Goal: Communication & Community: Answer question/provide support

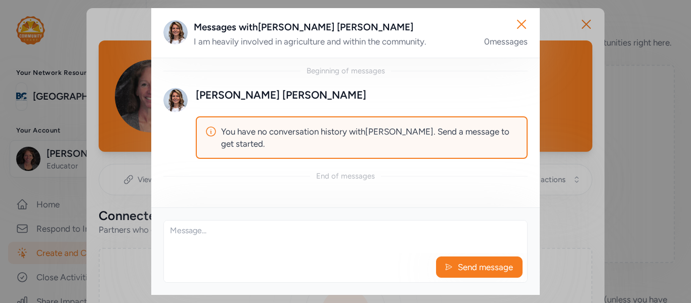
click at [366, 241] on textarea at bounding box center [345, 237] width 363 height 32
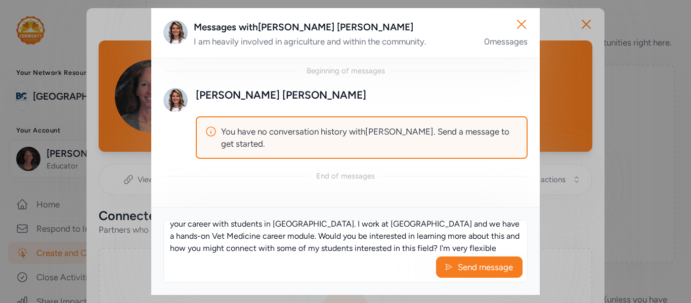
scroll to position [31, 0]
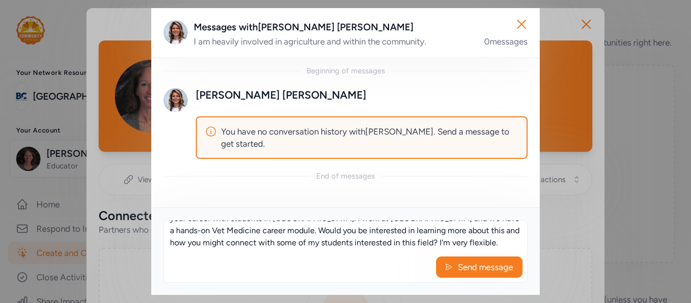
click at [468, 237] on textarea "Hi Melissa! Thank you for being part of CommunityShare and your willingness to …" at bounding box center [345, 237] width 363 height 32
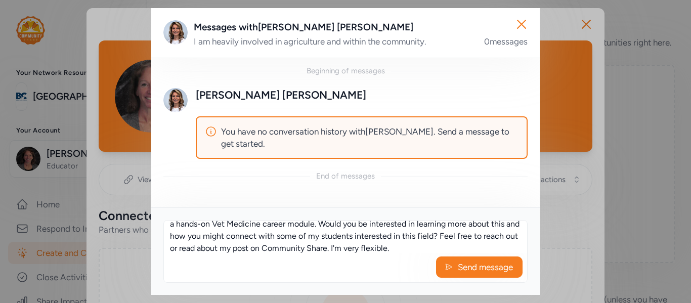
scroll to position [36, 0]
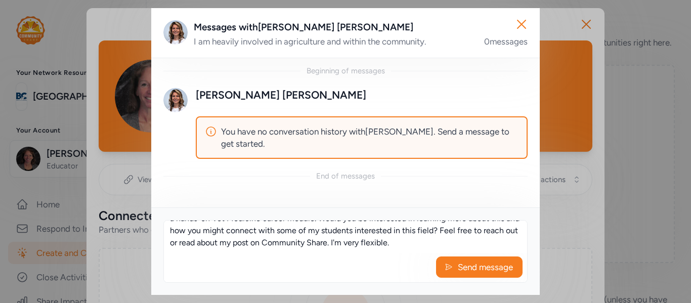
drag, startPoint x: 438, startPoint y: 249, endPoint x: 372, endPoint y: 244, distance: 65.9
click at [372, 244] on textarea "Hi Melissa! Thank you for being part of CommunityShare and your willingness to …" at bounding box center [345, 237] width 363 height 32
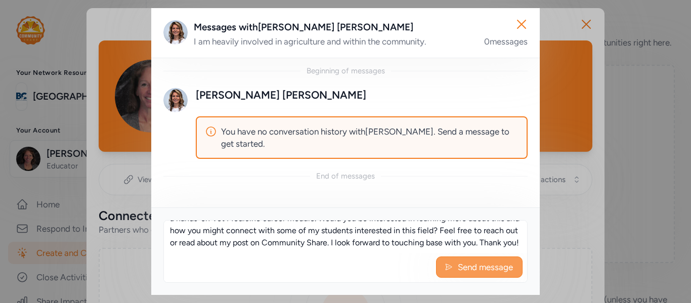
type textarea "Hi [PERSON_NAME]! Thank you for being part of CommunityShare and your willingne…"
click at [481, 268] on span "Send message" at bounding box center [485, 267] width 57 height 12
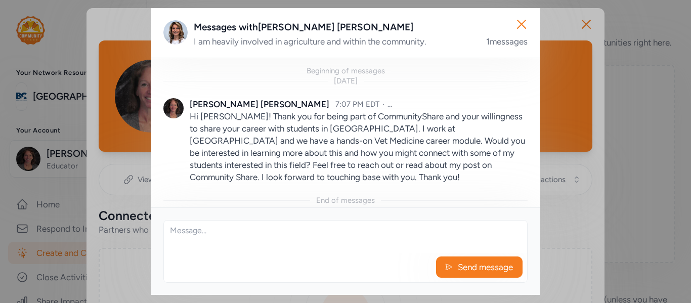
scroll to position [6, 0]
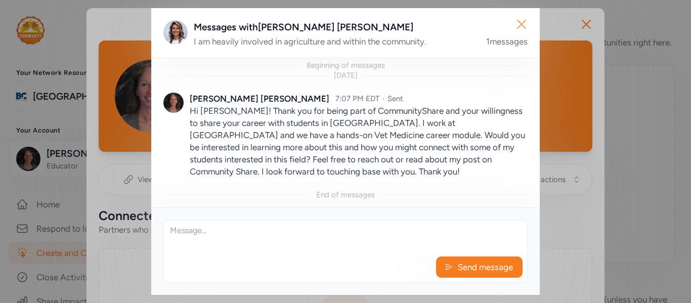
click at [521, 23] on icon "button" at bounding box center [521, 24] width 16 height 16
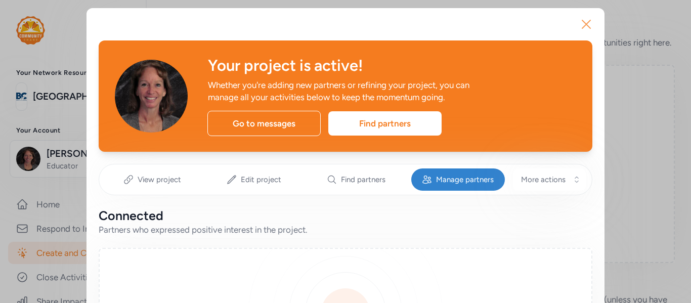
click at [585, 29] on icon "button" at bounding box center [586, 24] width 16 height 16
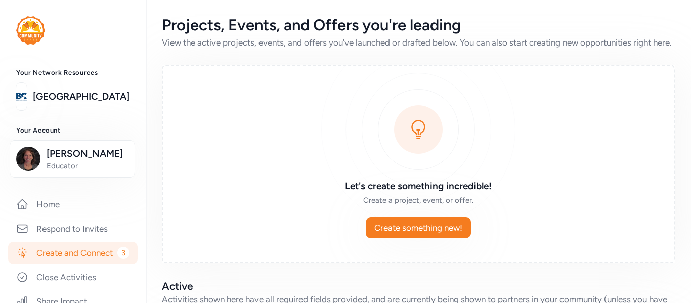
scroll to position [333, 0]
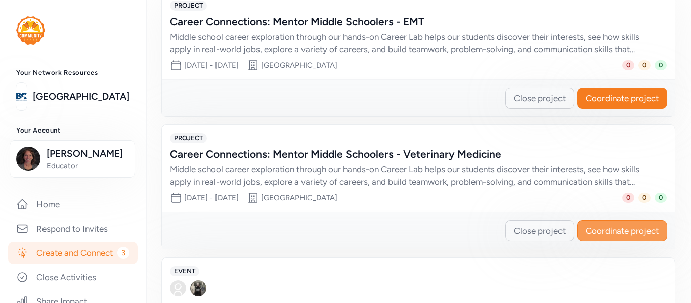
click at [611, 237] on span "Coordinate project" at bounding box center [622, 231] width 73 height 12
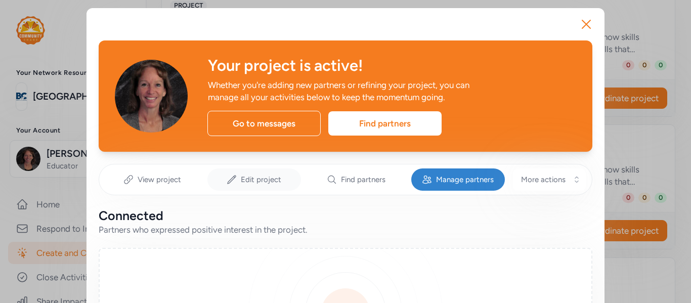
click at [268, 180] on span "Edit project" at bounding box center [261, 179] width 40 height 10
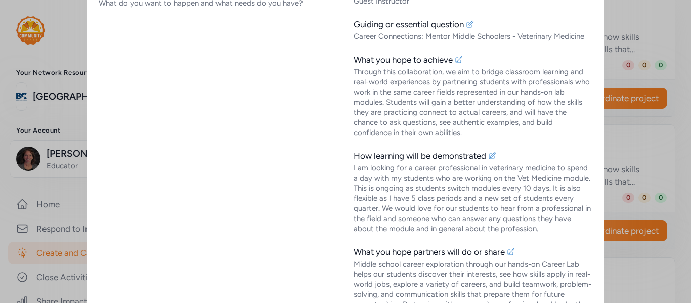
scroll to position [283, 0]
click at [491, 154] on icon at bounding box center [492, 155] width 8 height 8
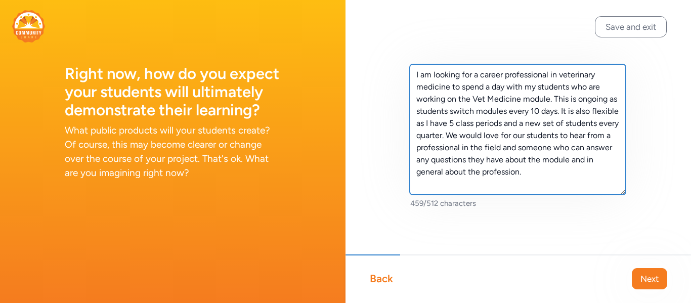
click at [497, 89] on textarea "I am looking for a career professional in veterinary medicine to spend a day wi…" at bounding box center [518, 129] width 216 height 130
type textarea "I am looking for a career professional in veterinary medicine to spend an hour …"
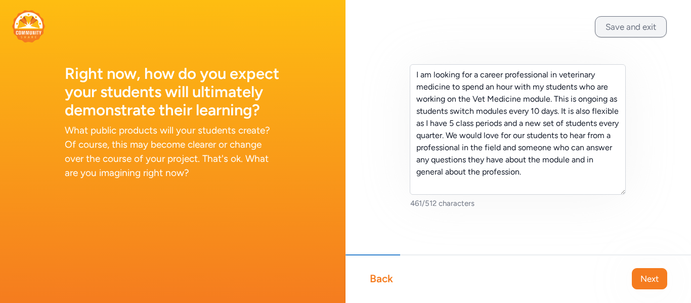
click at [622, 29] on button "Save and exit" at bounding box center [631, 26] width 72 height 21
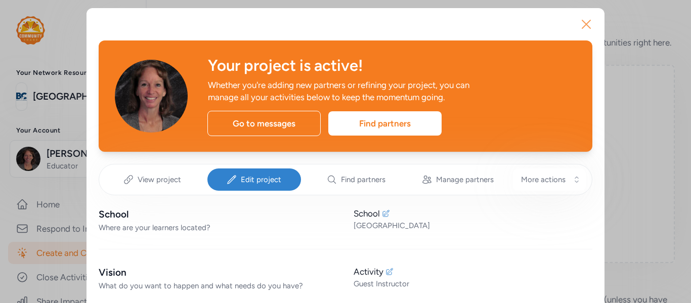
click at [588, 26] on icon "button" at bounding box center [586, 24] width 8 height 8
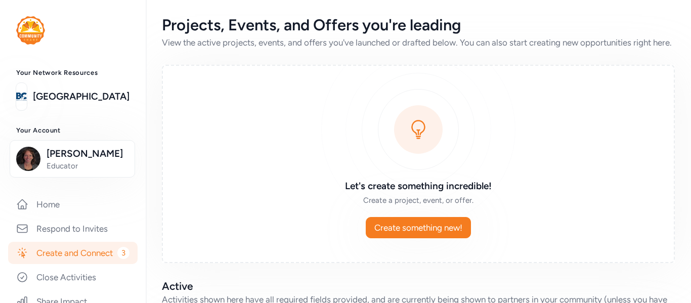
click at [110, 253] on link "Create and Connect 3" at bounding box center [72, 253] width 129 height 22
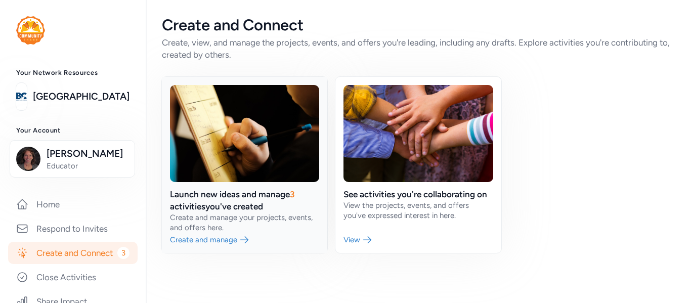
click at [273, 200] on link at bounding box center [244, 165] width 165 height 176
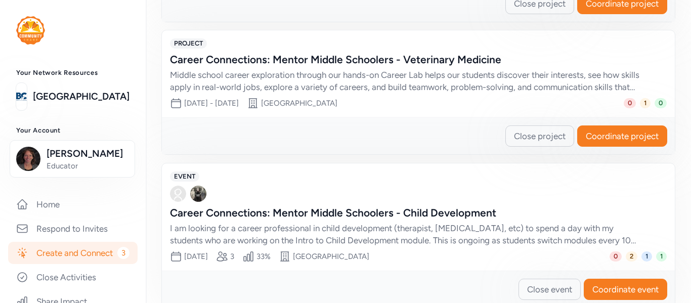
scroll to position [430, 0]
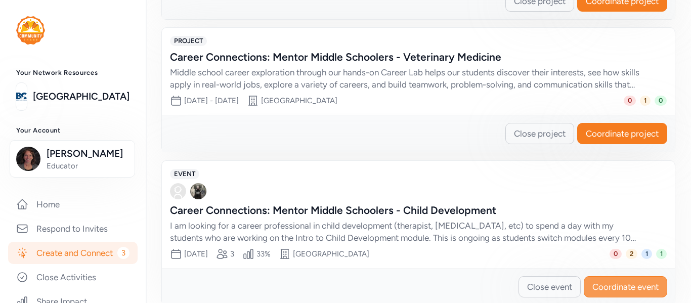
click at [627, 293] on span "Coordinate event" at bounding box center [625, 287] width 66 height 12
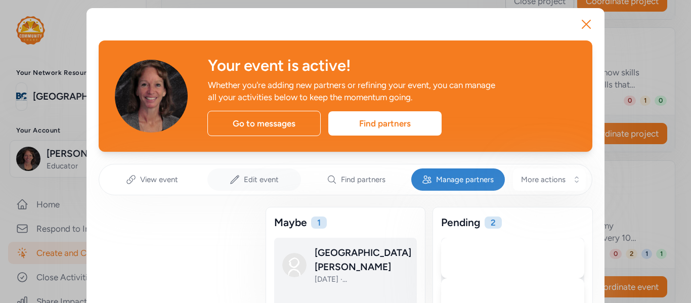
click at [254, 179] on span "Edit event" at bounding box center [261, 179] width 35 height 10
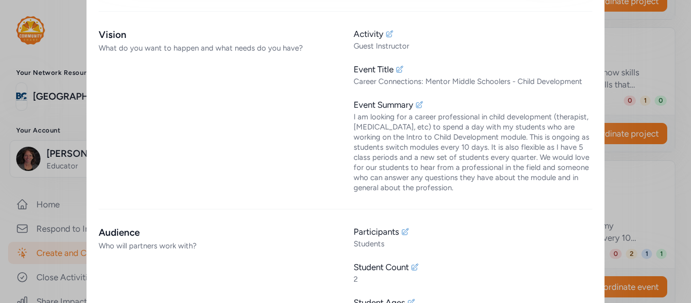
scroll to position [237, 0]
click at [422, 105] on icon at bounding box center [419, 106] width 8 height 8
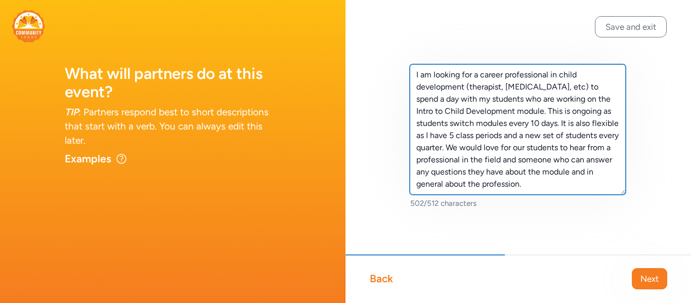
click at [607, 90] on textarea "I am looking for a career professional in child development (therapist, [MEDICA…" at bounding box center [518, 129] width 216 height 130
type textarea "I am looking for a career professional in child development (therapist, [MEDICA…"
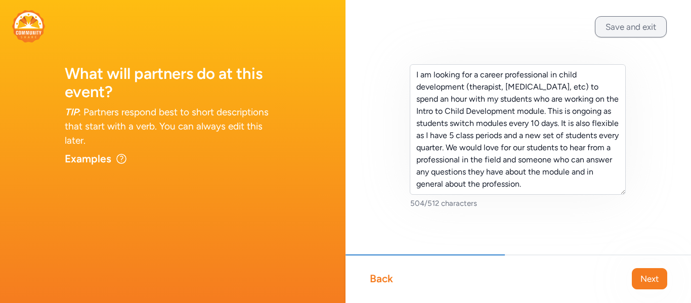
click at [631, 31] on button "Save and exit" at bounding box center [631, 26] width 72 height 21
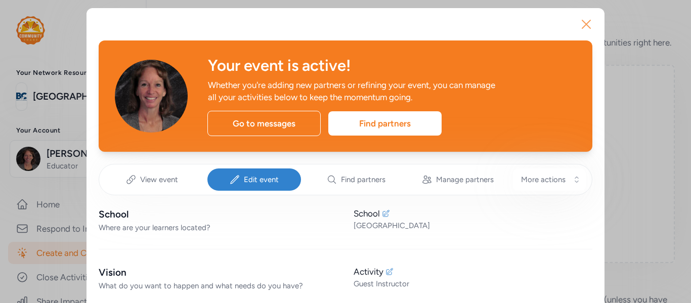
click at [592, 21] on icon "button" at bounding box center [586, 24] width 16 height 16
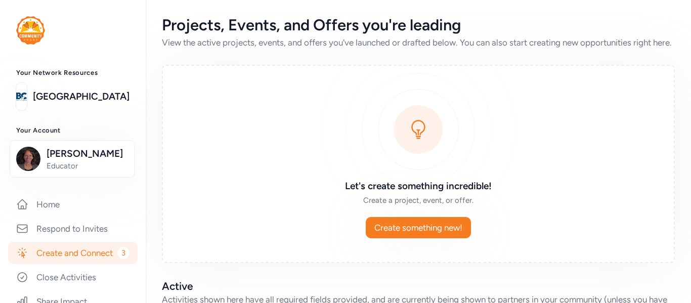
click at [78, 256] on link "Create and Connect 3" at bounding box center [72, 253] width 129 height 22
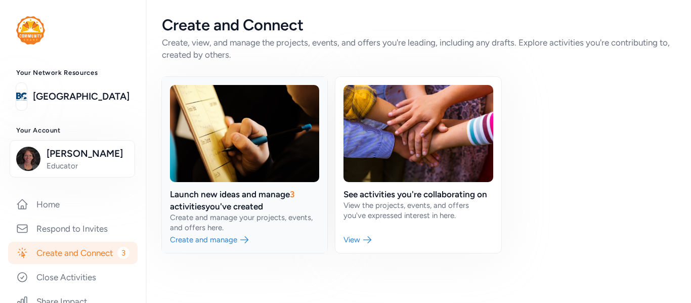
click at [262, 212] on link at bounding box center [244, 165] width 165 height 176
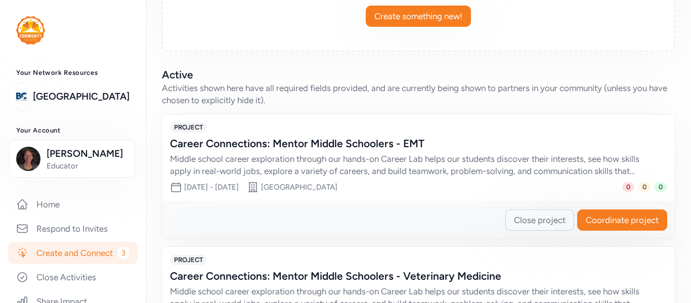
scroll to position [214, 0]
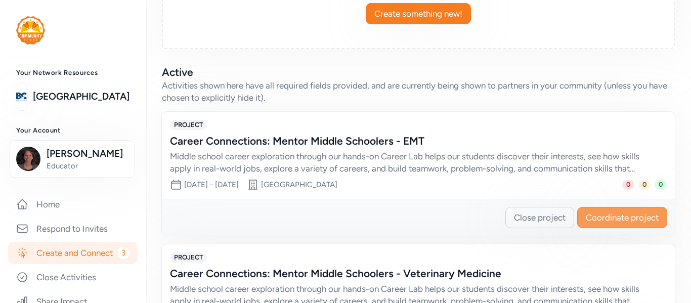
click at [628, 224] on span "Coordinate project" at bounding box center [622, 217] width 73 height 12
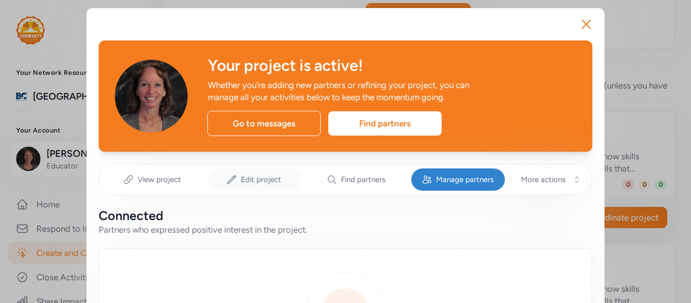
click at [273, 181] on span "Edit project" at bounding box center [261, 179] width 40 height 10
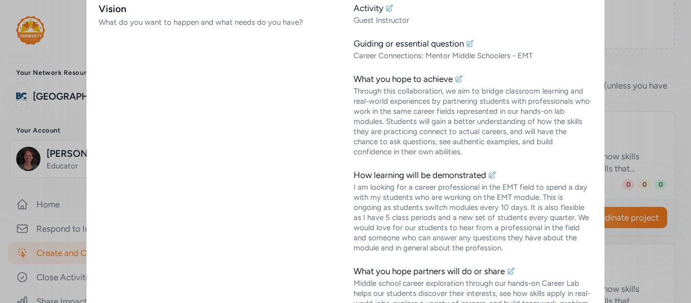
scroll to position [264, 0]
click at [496, 175] on icon at bounding box center [492, 174] width 8 height 8
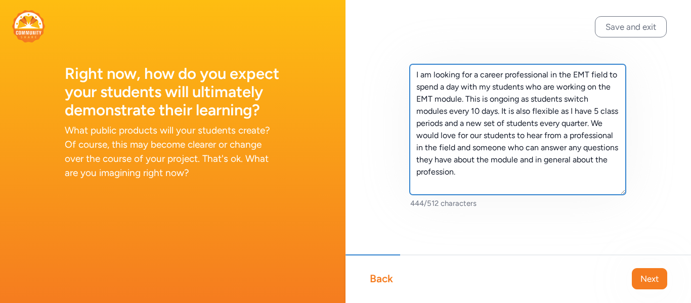
click at [460, 89] on textarea "I am looking for a career professional in the EMT field to spend a day with my …" at bounding box center [518, 129] width 216 height 130
type textarea "I am looking for a career professional in the EMT field to spend an hour with m…"
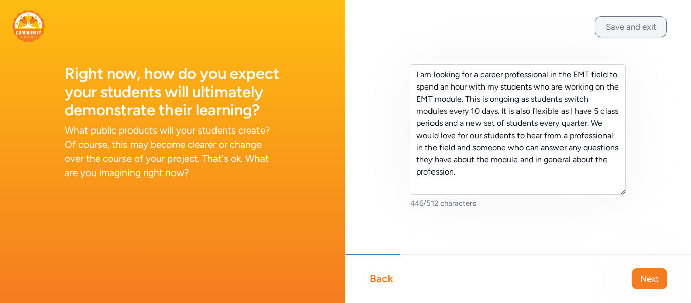
click at [606, 34] on button "Save and exit" at bounding box center [631, 26] width 72 height 21
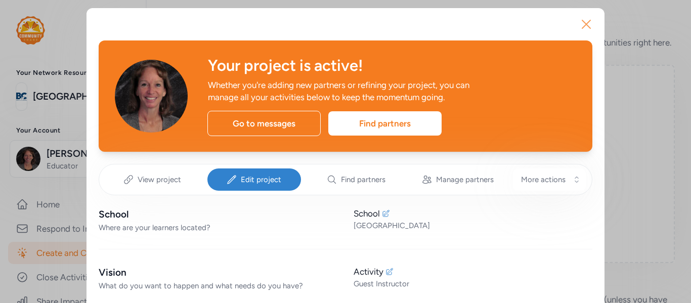
click at [582, 28] on icon "button" at bounding box center [586, 24] width 8 height 8
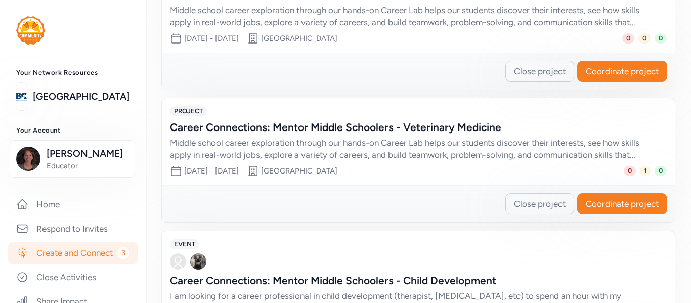
scroll to position [363, 0]
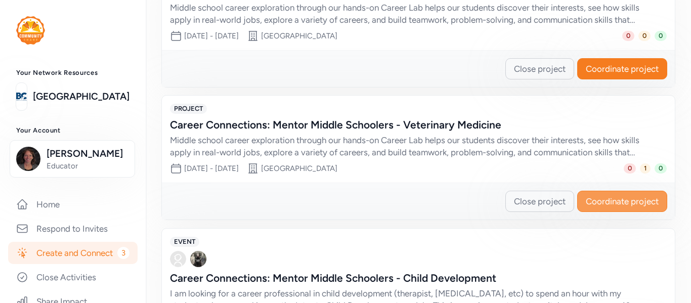
click at [617, 207] on span "Coordinate project" at bounding box center [622, 201] width 73 height 12
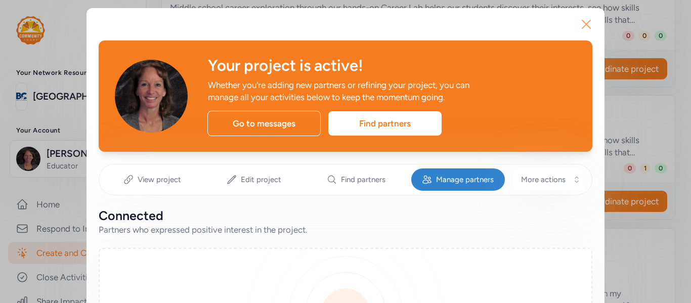
click at [590, 26] on icon "button" at bounding box center [586, 24] width 16 height 16
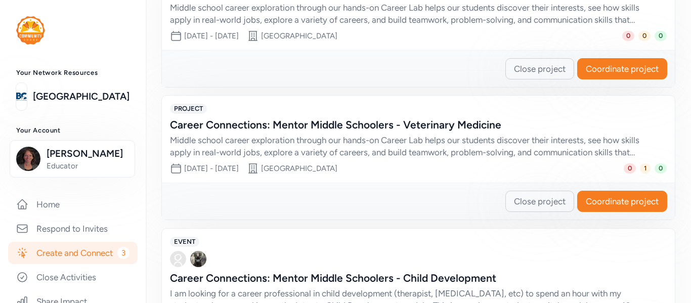
scroll to position [461, 0]
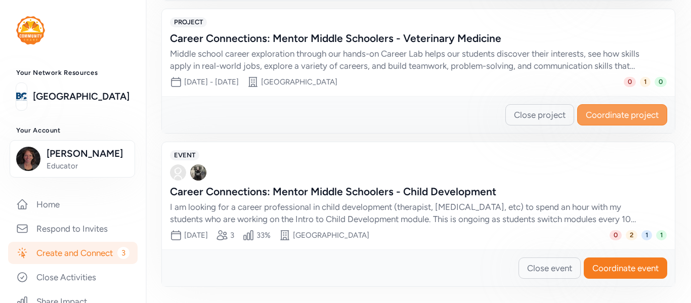
click at [604, 114] on span "Coordinate project" at bounding box center [622, 115] width 73 height 12
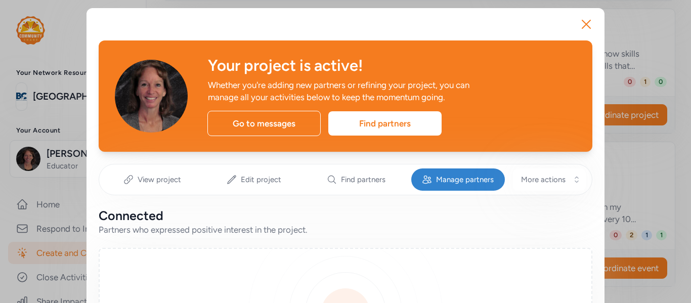
click at [456, 187] on div "Manage partners" at bounding box center [458, 179] width 94 height 22
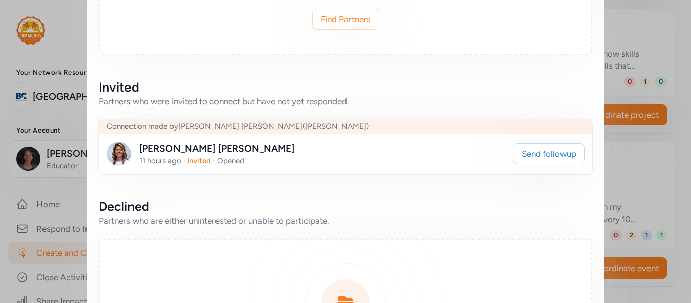
scroll to position [392, 0]
click at [403, 165] on div "[PERSON_NAME] 11 hours ago · Invited · Opened Send followup" at bounding box center [346, 153] width 494 height 40
click at [162, 152] on div "[PERSON_NAME]" at bounding box center [216, 148] width 155 height 14
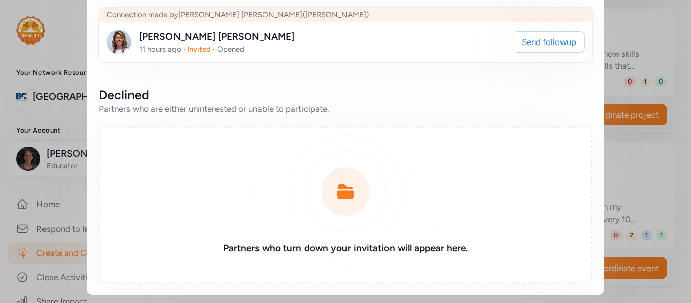
scroll to position [0, 0]
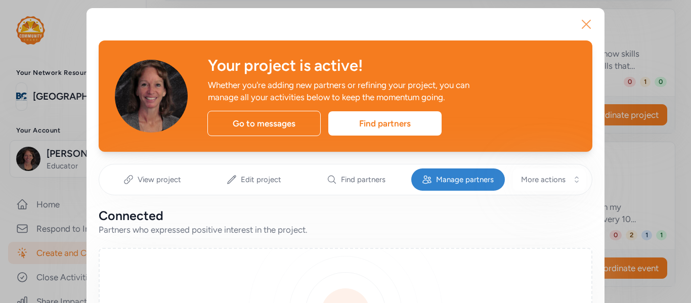
click at [585, 28] on icon "button" at bounding box center [586, 24] width 16 height 16
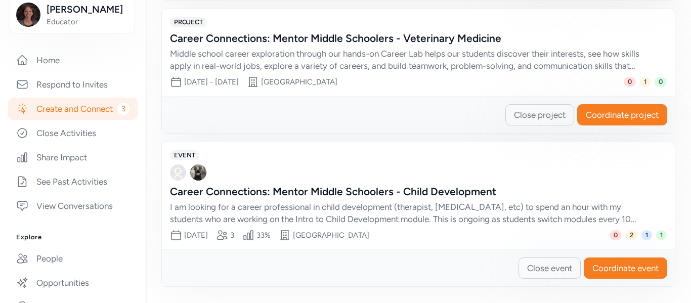
scroll to position [146, 0]
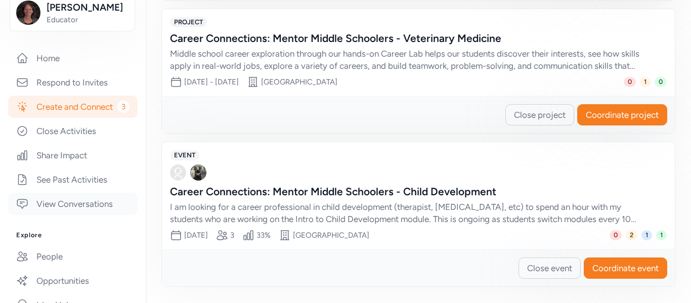
click at [98, 207] on link "View Conversations" at bounding box center [72, 204] width 129 height 22
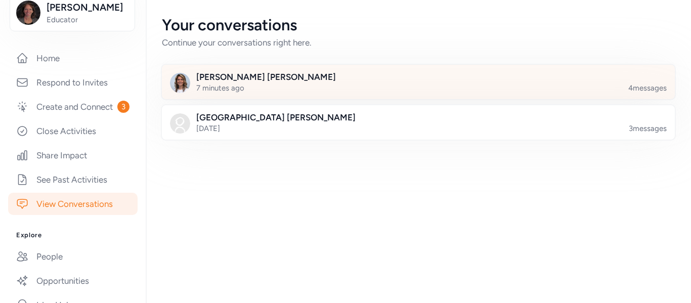
click at [259, 85] on div at bounding box center [426, 88] width 513 height 34
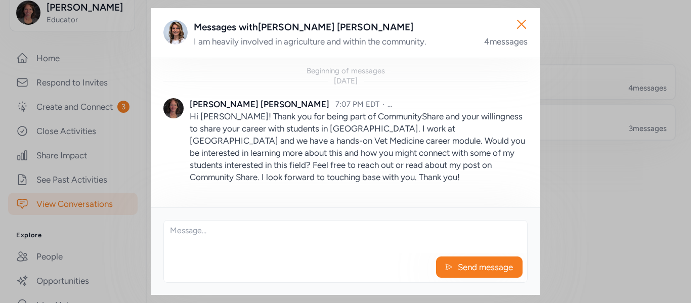
scroll to position [224, 0]
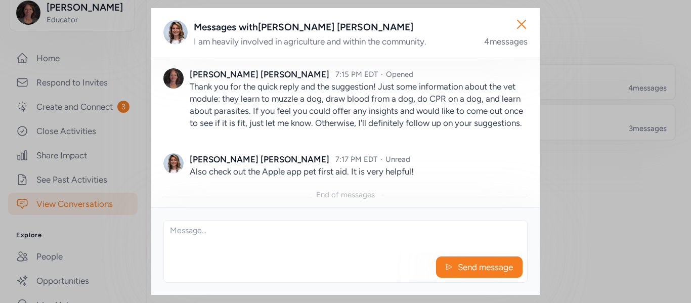
click at [300, 232] on textarea at bounding box center [345, 237] width 363 height 32
type textarea "G"
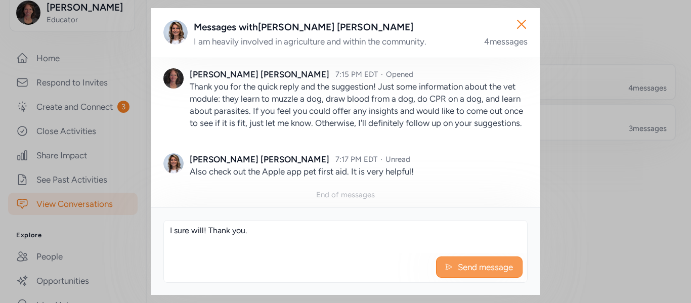
type textarea "I sure will! Thank you."
click at [490, 265] on span "Send message" at bounding box center [485, 267] width 57 height 12
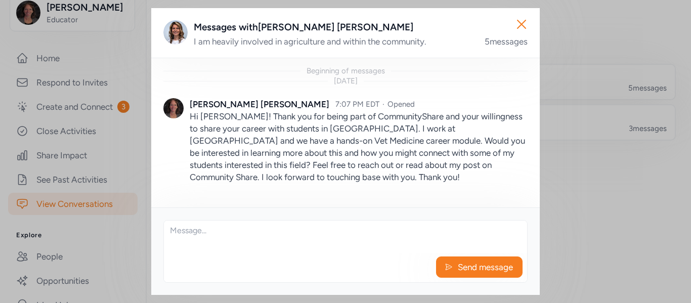
scroll to position [273, 0]
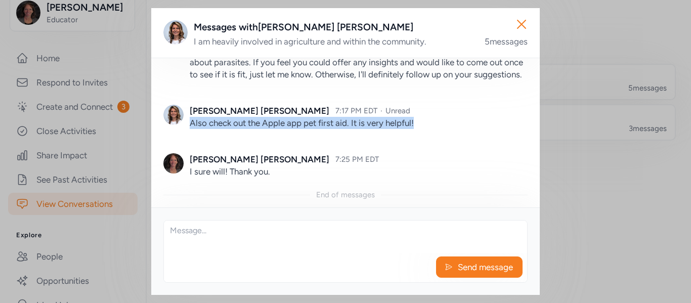
drag, startPoint x: 190, startPoint y: 123, endPoint x: 421, endPoint y: 123, distance: 231.1
click at [421, 123] on p "Also check out the Apple app pet first aid. It is very helpful!" at bounding box center [359, 123] width 338 height 12
copy p "Also check out the Apple app pet first aid. It is very helpful!"
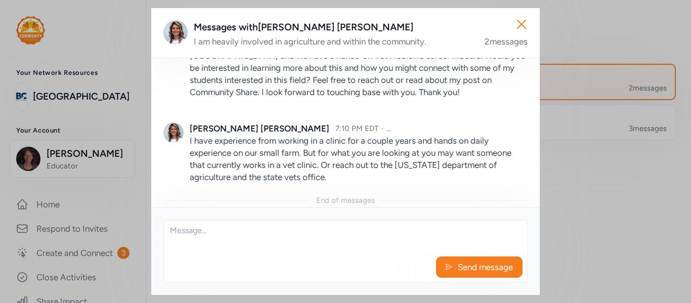
scroll to position [91, 0]
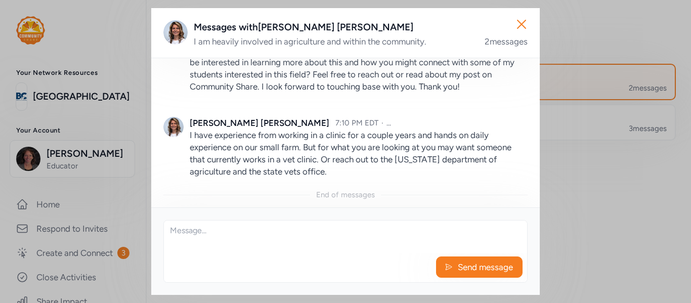
click at [312, 246] on textarea at bounding box center [345, 237] width 363 height 32
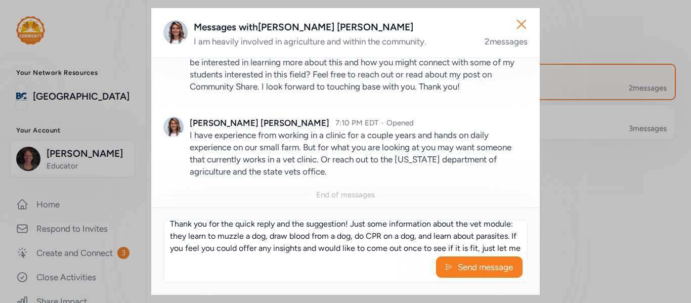
scroll to position [19, 0]
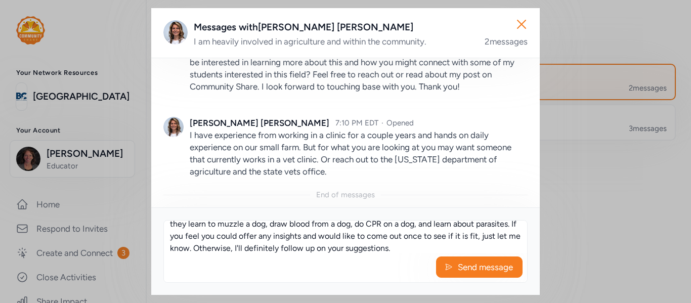
type textarea "Thank you for the quick reply and the suggestion! Just some information about t…"
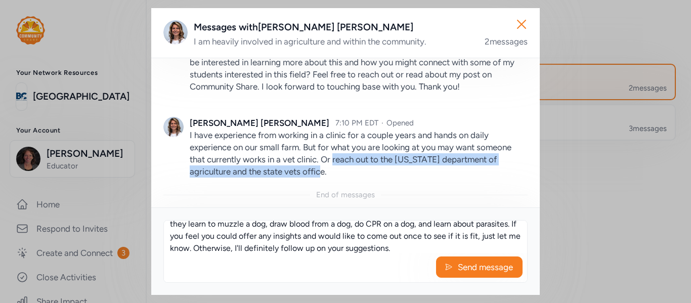
drag, startPoint x: 342, startPoint y: 173, endPoint x: 335, endPoint y: 162, distance: 13.6
click at [335, 162] on p "I have experience from working in a clinic for a couple years and hands on dail…" at bounding box center [359, 153] width 338 height 49
copy p "reach out to the Kentucky department of agriculture and the state vets office."
click at [459, 274] on button "Send message" at bounding box center [479, 266] width 86 height 21
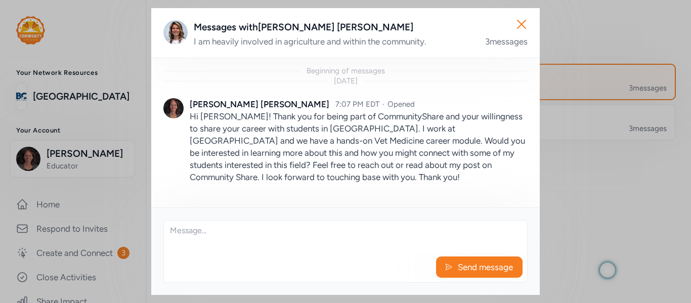
scroll to position [175, 0]
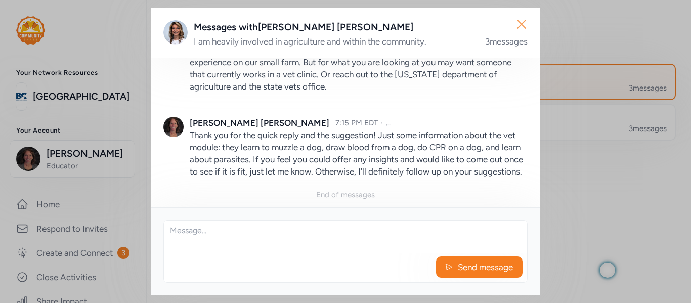
click at [523, 26] on icon "button" at bounding box center [521, 24] width 8 height 8
